Goal: Information Seeking & Learning: Learn about a topic

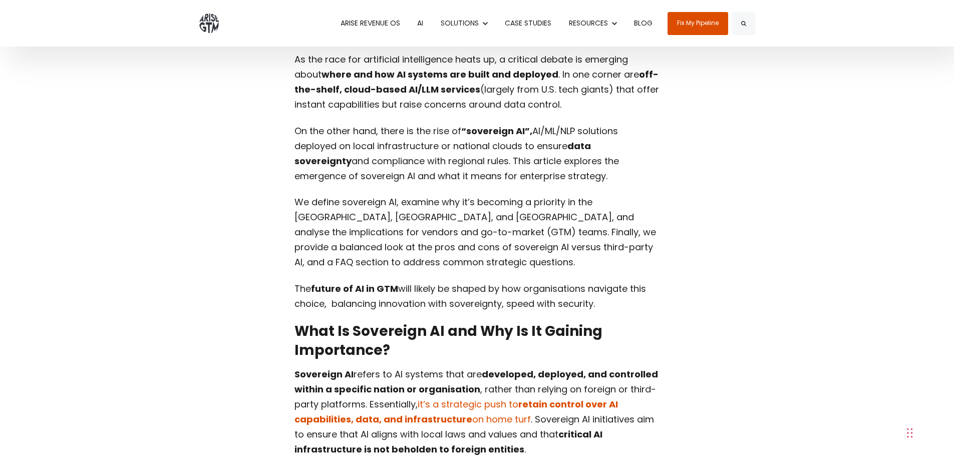
scroll to position [199, 0]
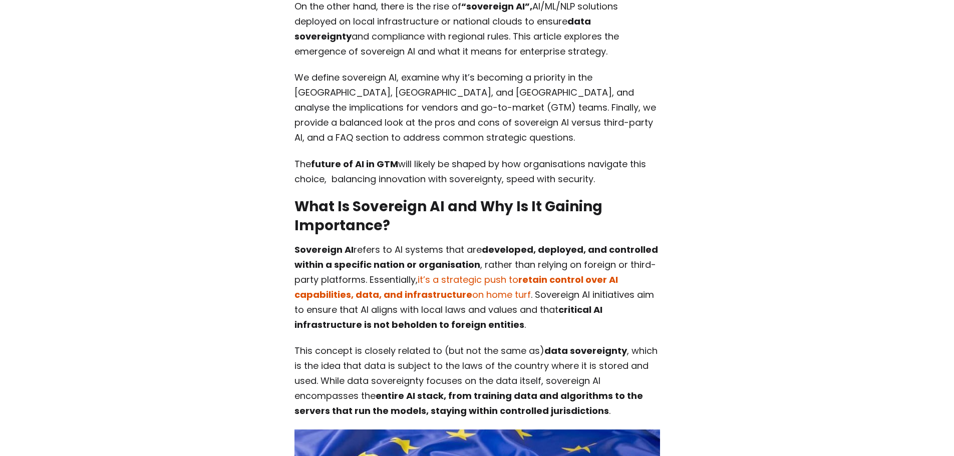
scroll to position [461, 0]
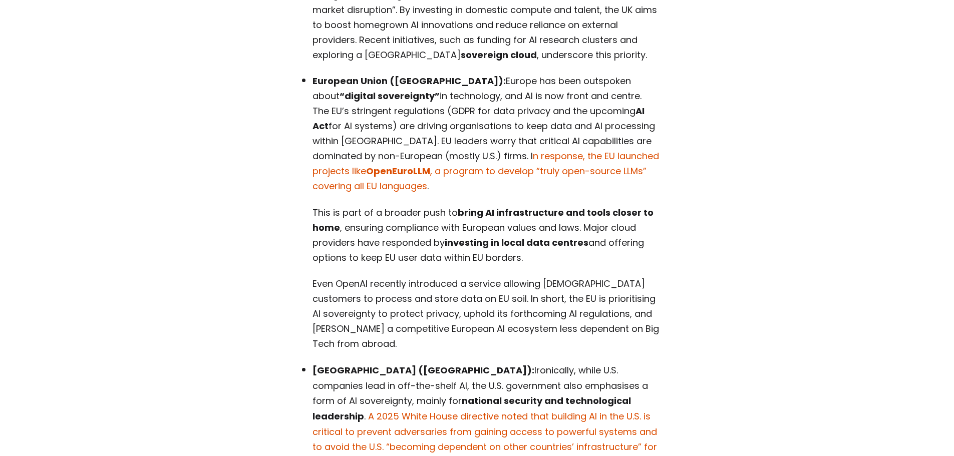
scroll to position [1366, 0]
